Goal: Task Accomplishment & Management: Manage account settings

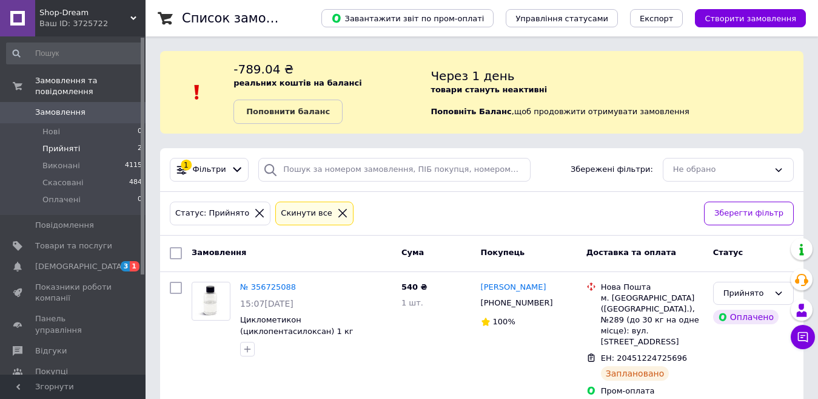
scroll to position [61, 0]
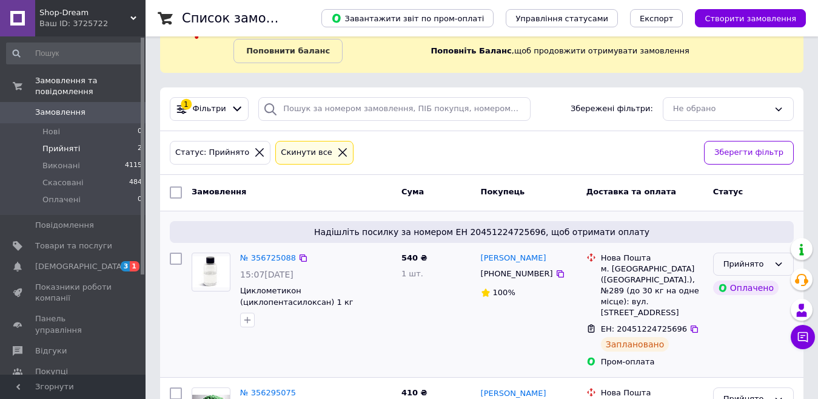
click at [781, 262] on icon at bounding box center [779, 264] width 10 height 10
click at [750, 287] on li "Виконано" at bounding box center [753, 289] width 79 height 22
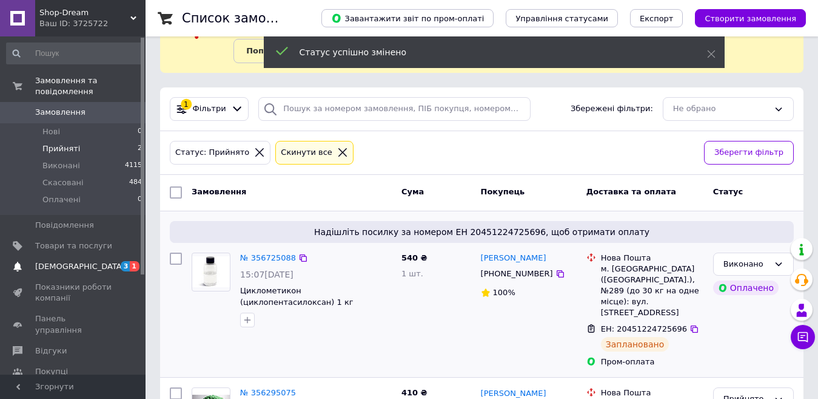
click at [71, 261] on span "[DEMOGRAPHIC_DATA]" at bounding box center [80, 266] width 90 height 11
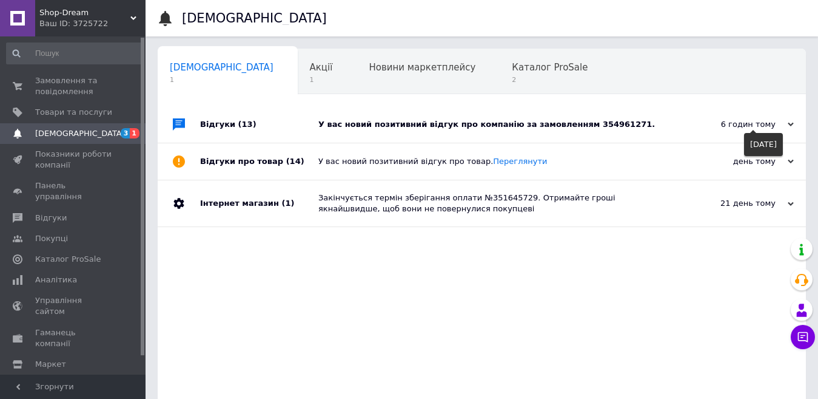
click at [792, 127] on icon at bounding box center [791, 124] width 6 height 6
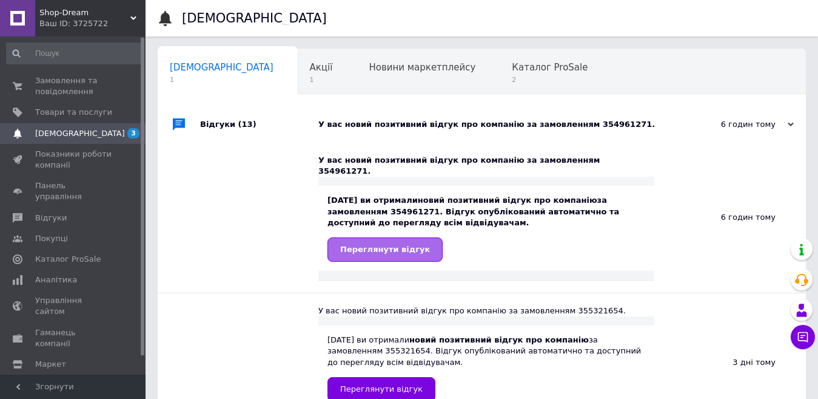
click at [382, 237] on link "Переглянути відгук" at bounding box center [385, 249] width 115 height 24
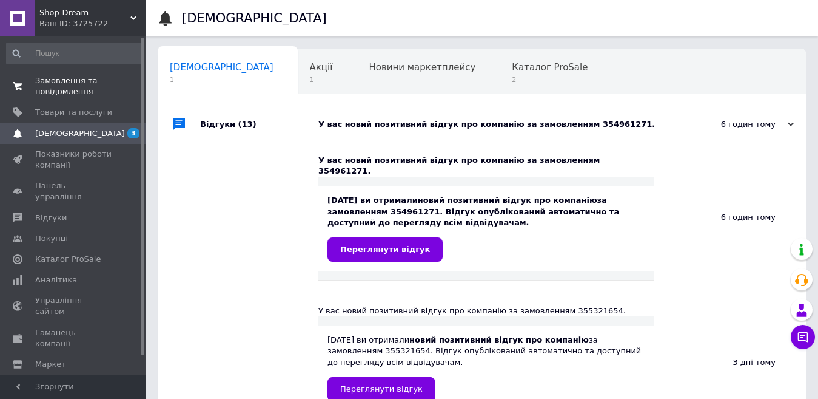
click at [79, 83] on span "Замовлення та повідомлення" at bounding box center [73, 86] width 77 height 22
